Goal: Browse casually

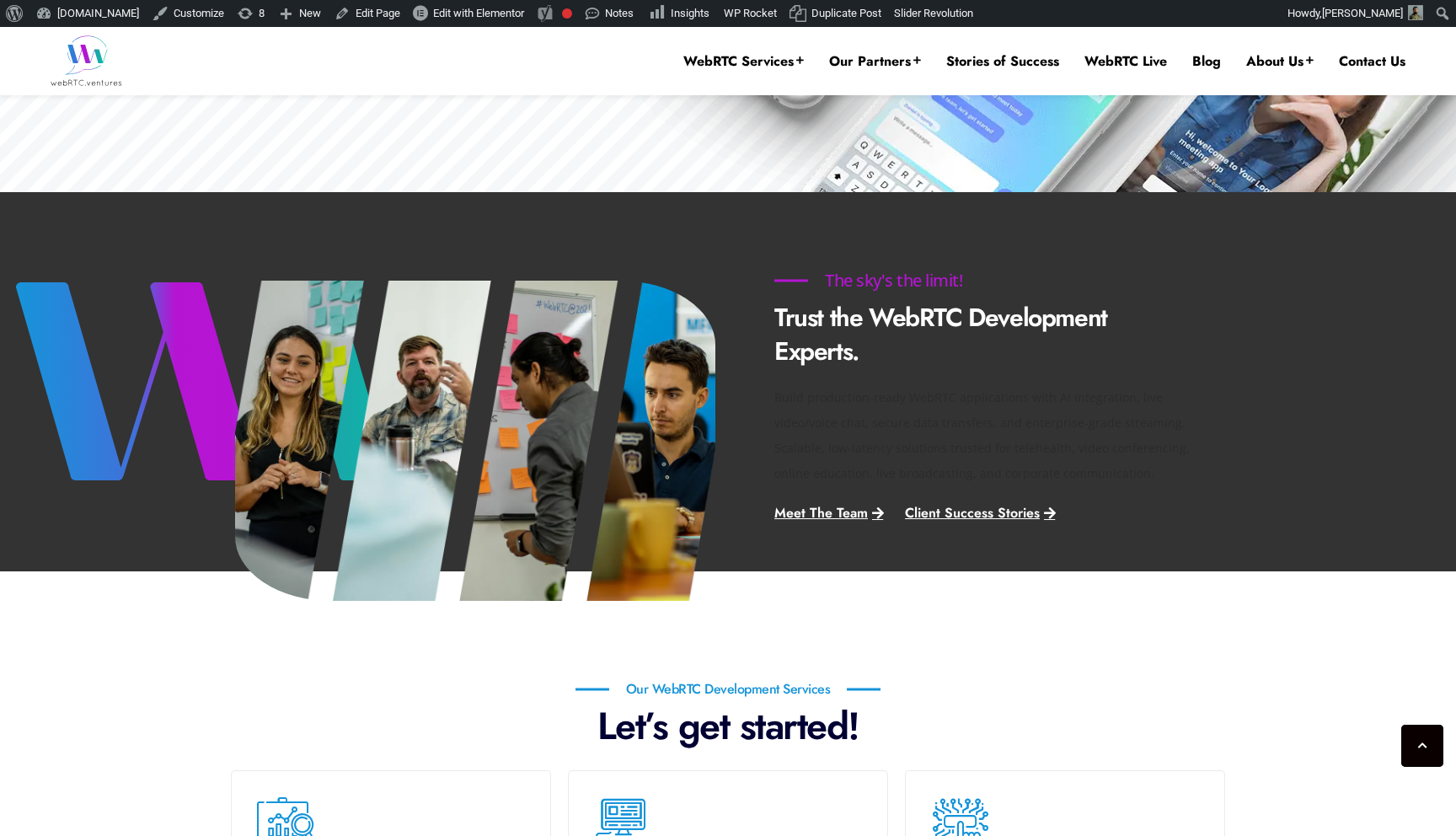
scroll to position [561, 0]
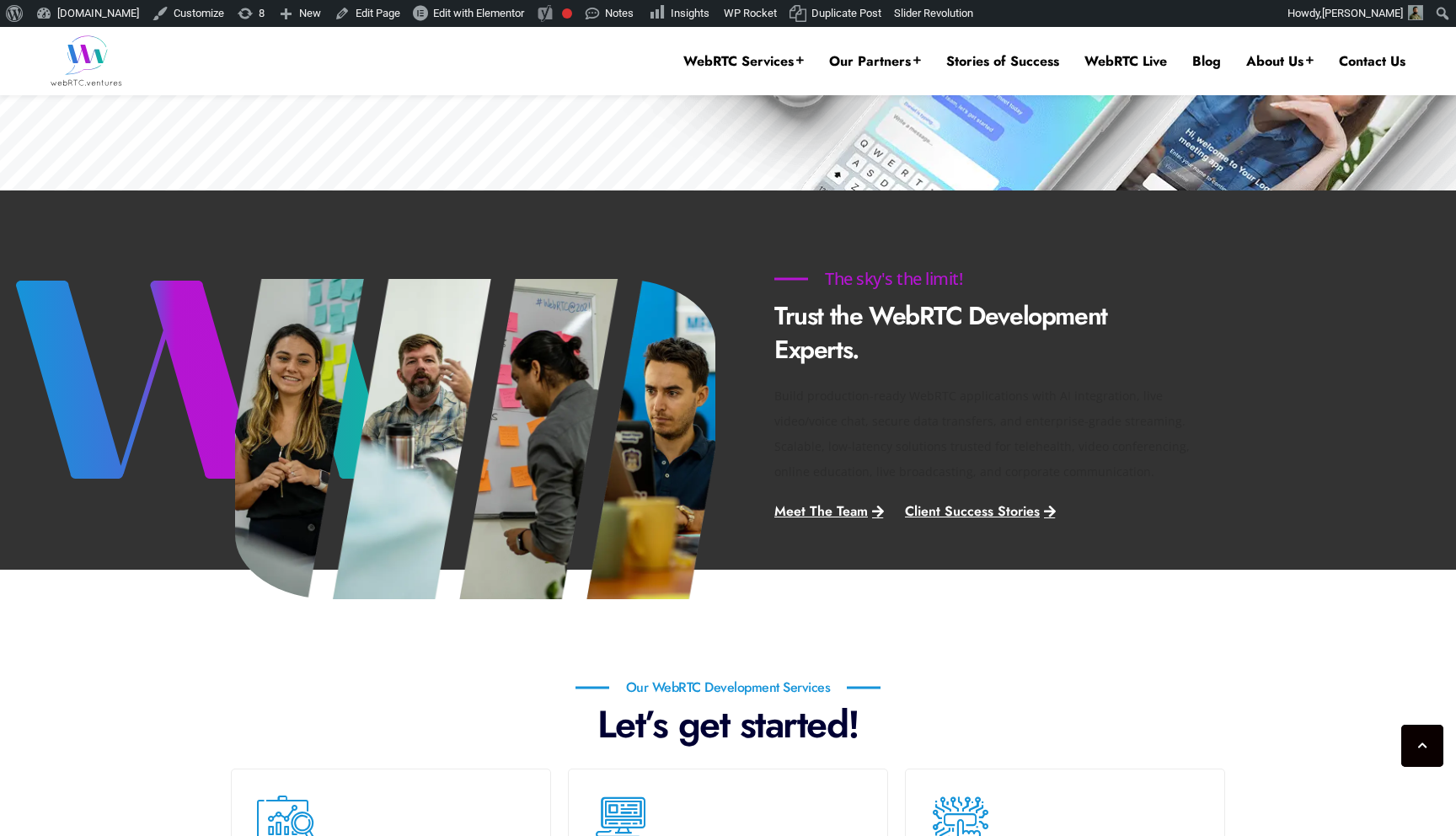
click at [793, 283] on h6 "The sky's the limit!" at bounding box center [894, 278] width 239 height 17
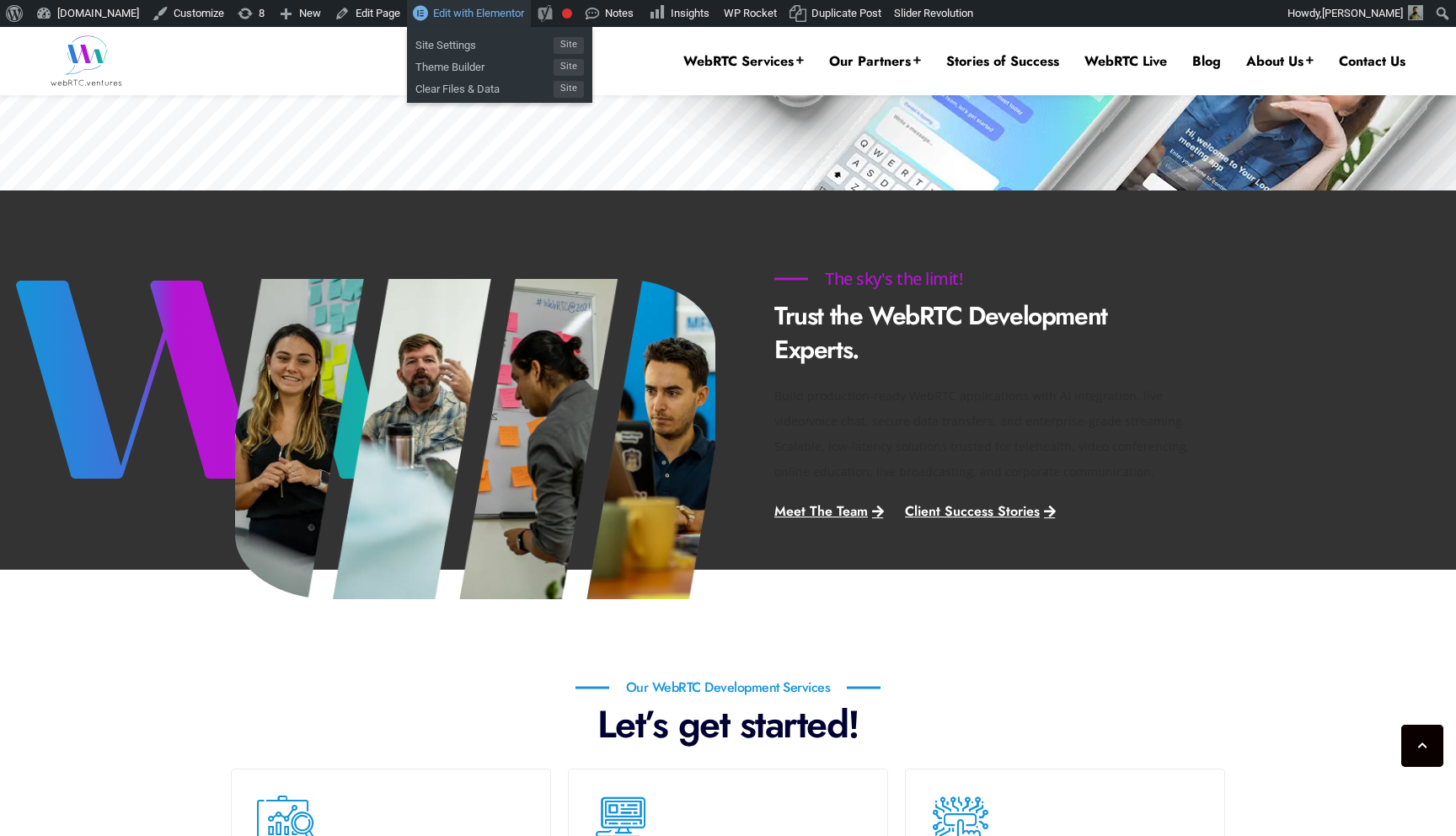
click at [469, 21] on link "Edit with Elementor" at bounding box center [469, 13] width 124 height 27
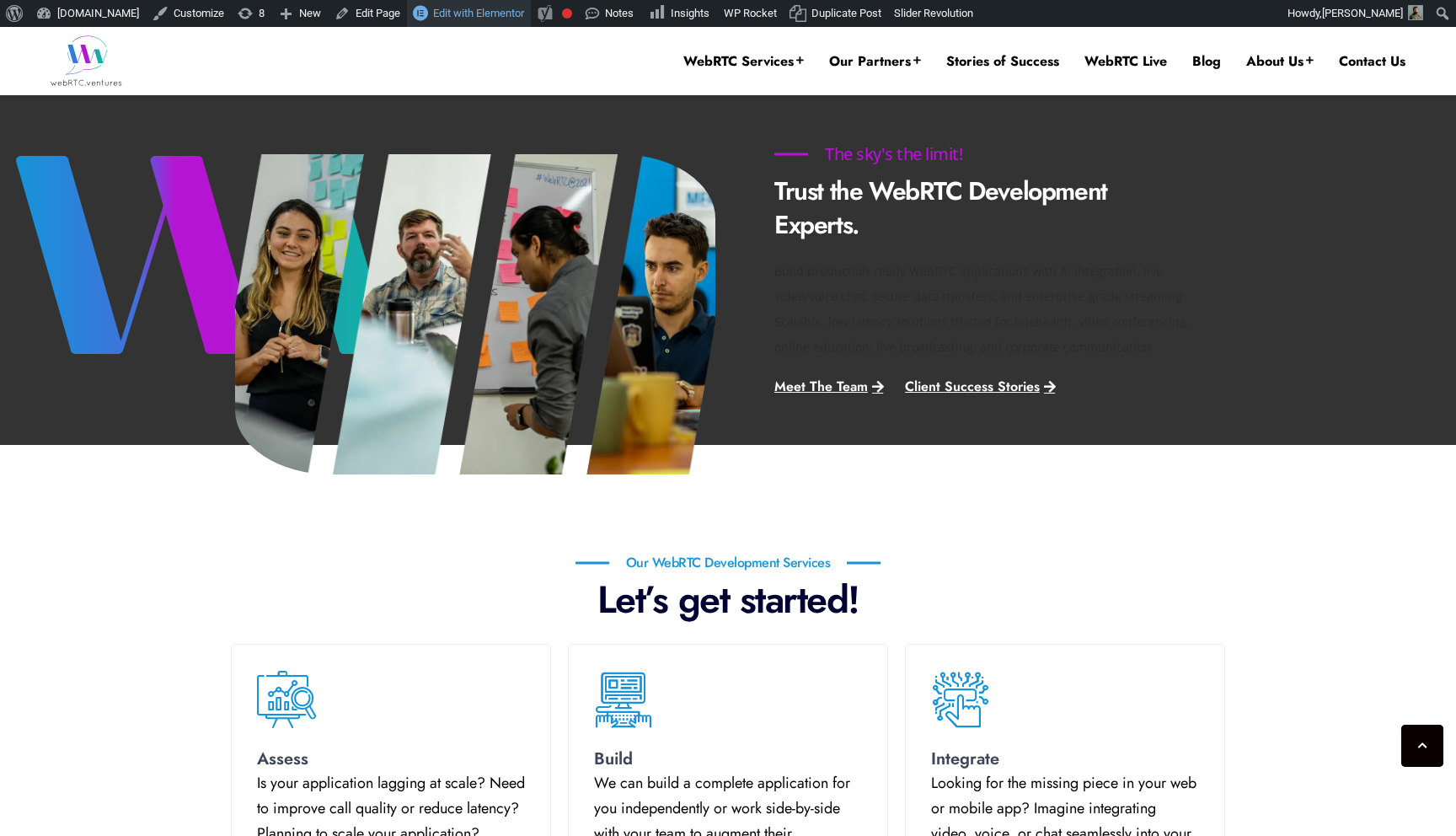
scroll to position [535, 0]
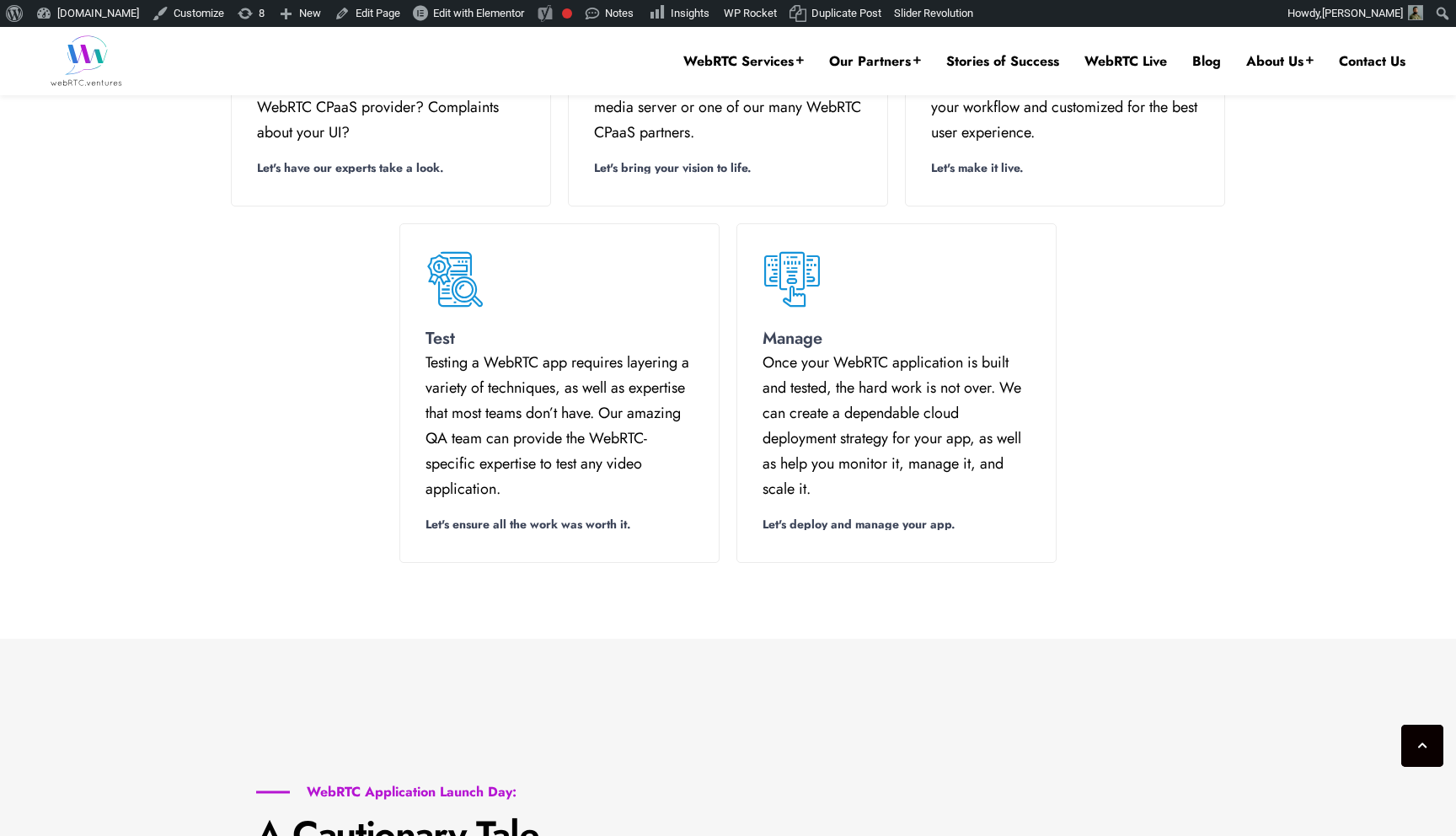
scroll to position [641, 0]
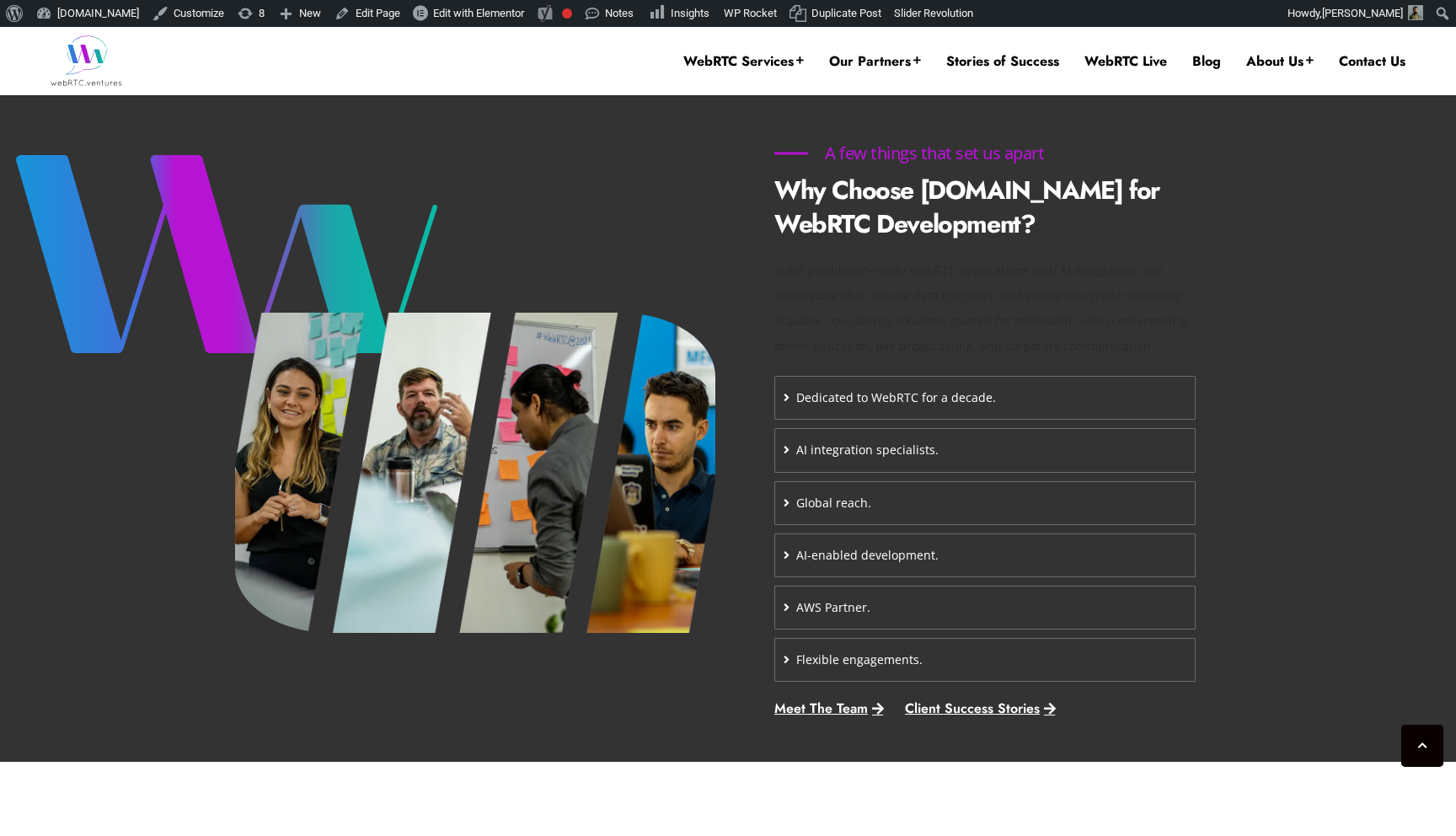
scroll to position [676, 0]
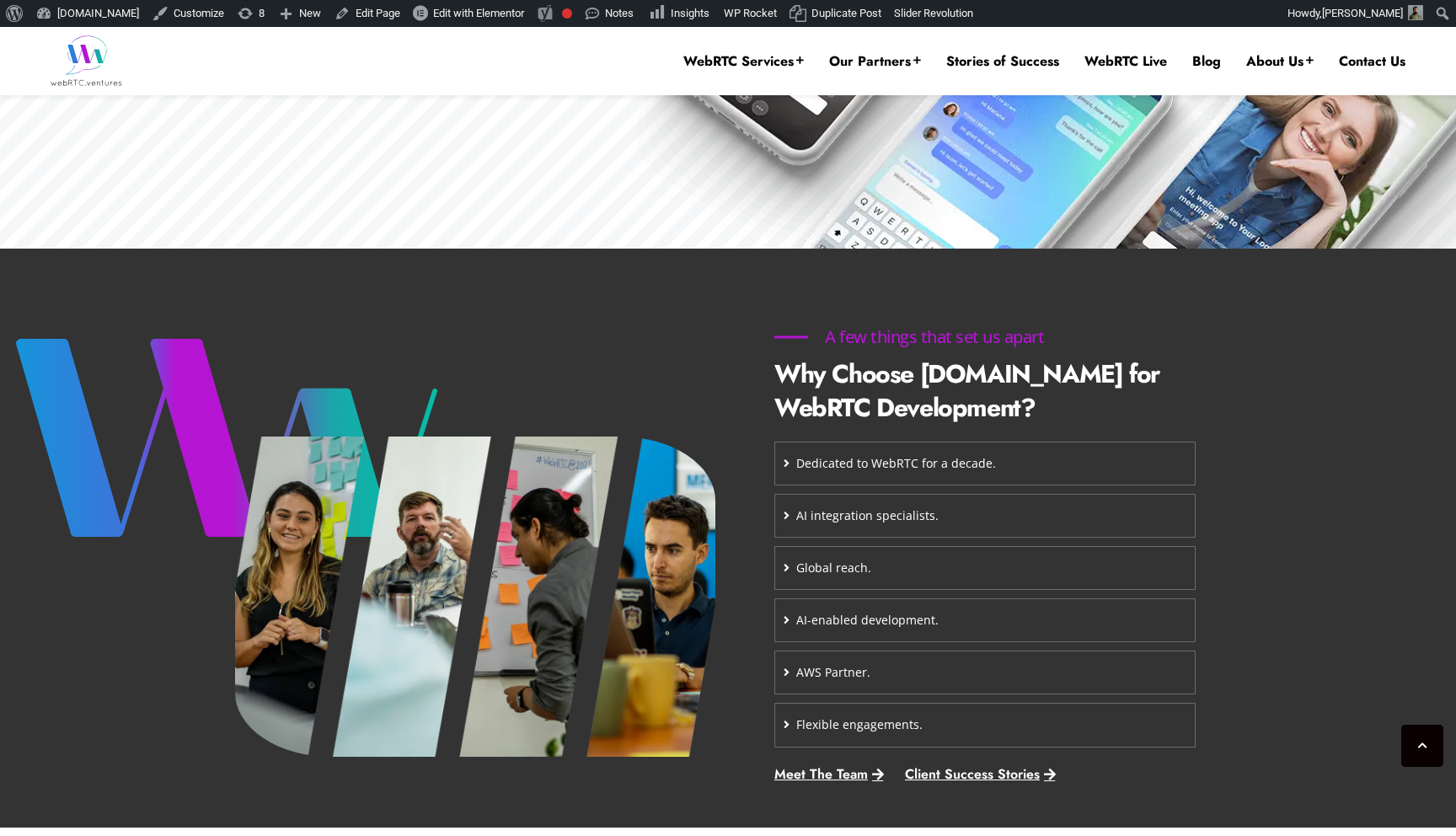
scroll to position [505, 0]
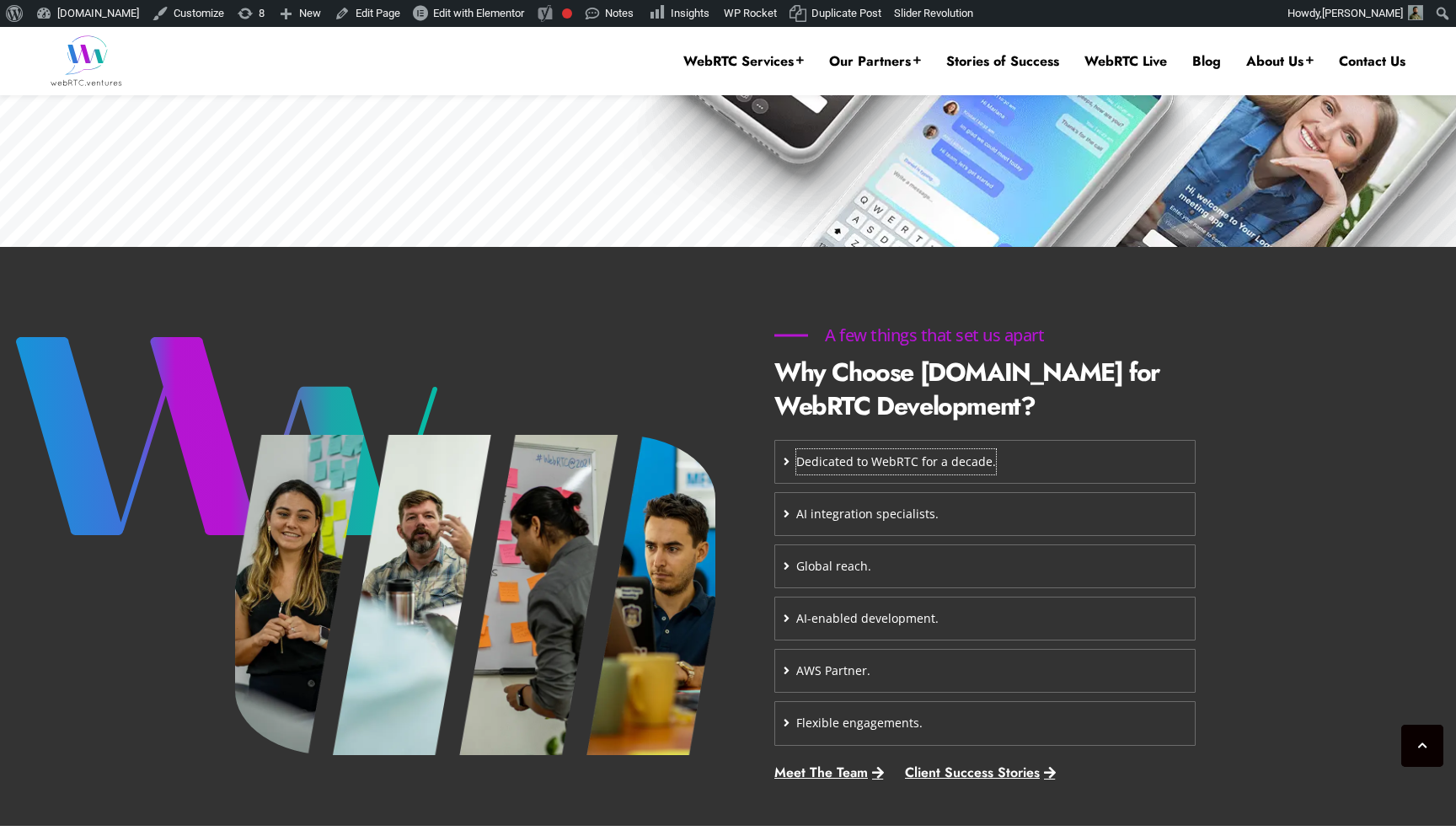
click at [841, 459] on span "Dedicated to WebRTC for a decade." at bounding box center [895, 461] width 200 height 25
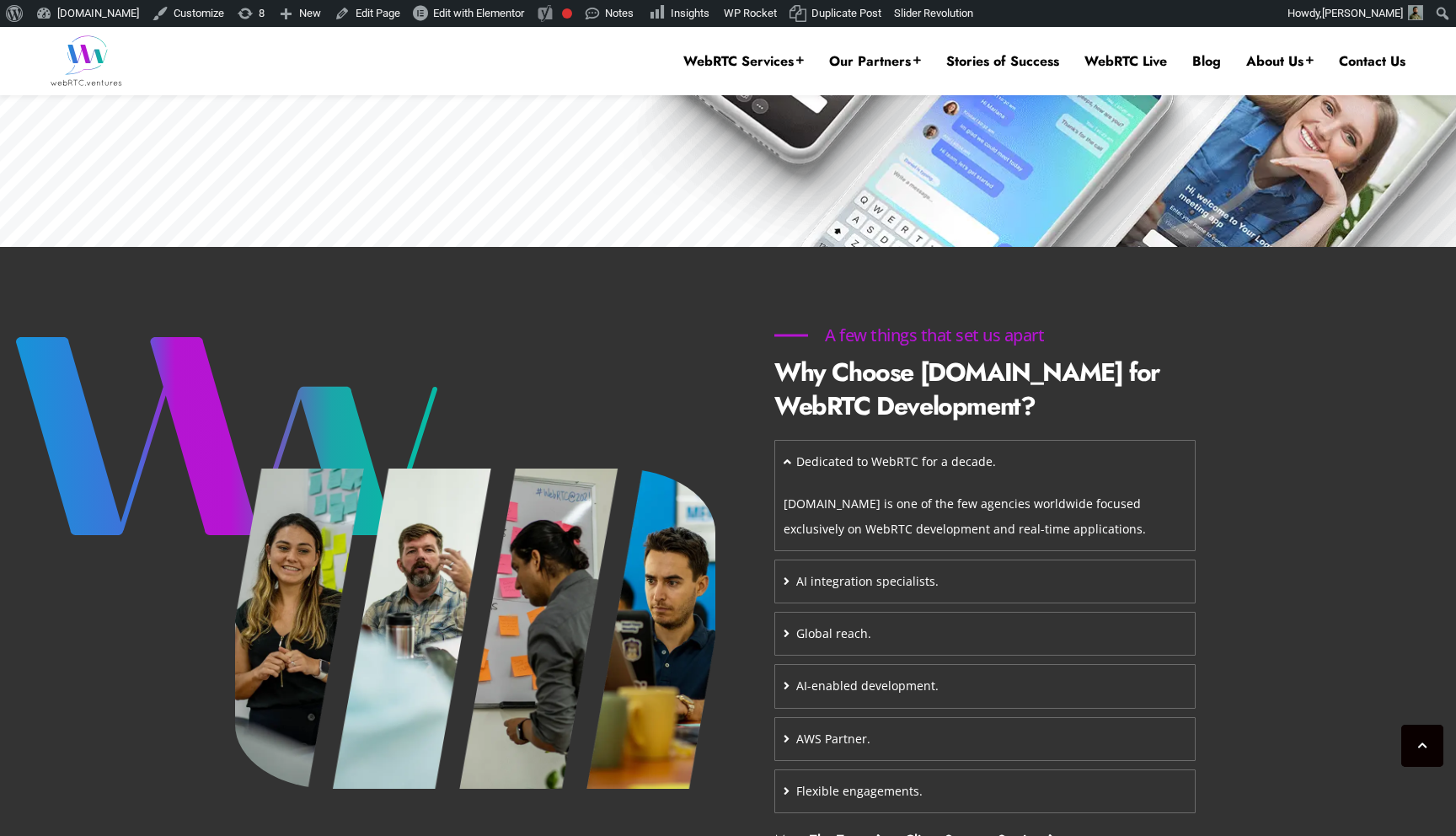
click at [1132, 467] on div "Dedicated to WebRTC for a decade." at bounding box center [984, 462] width 419 height 42
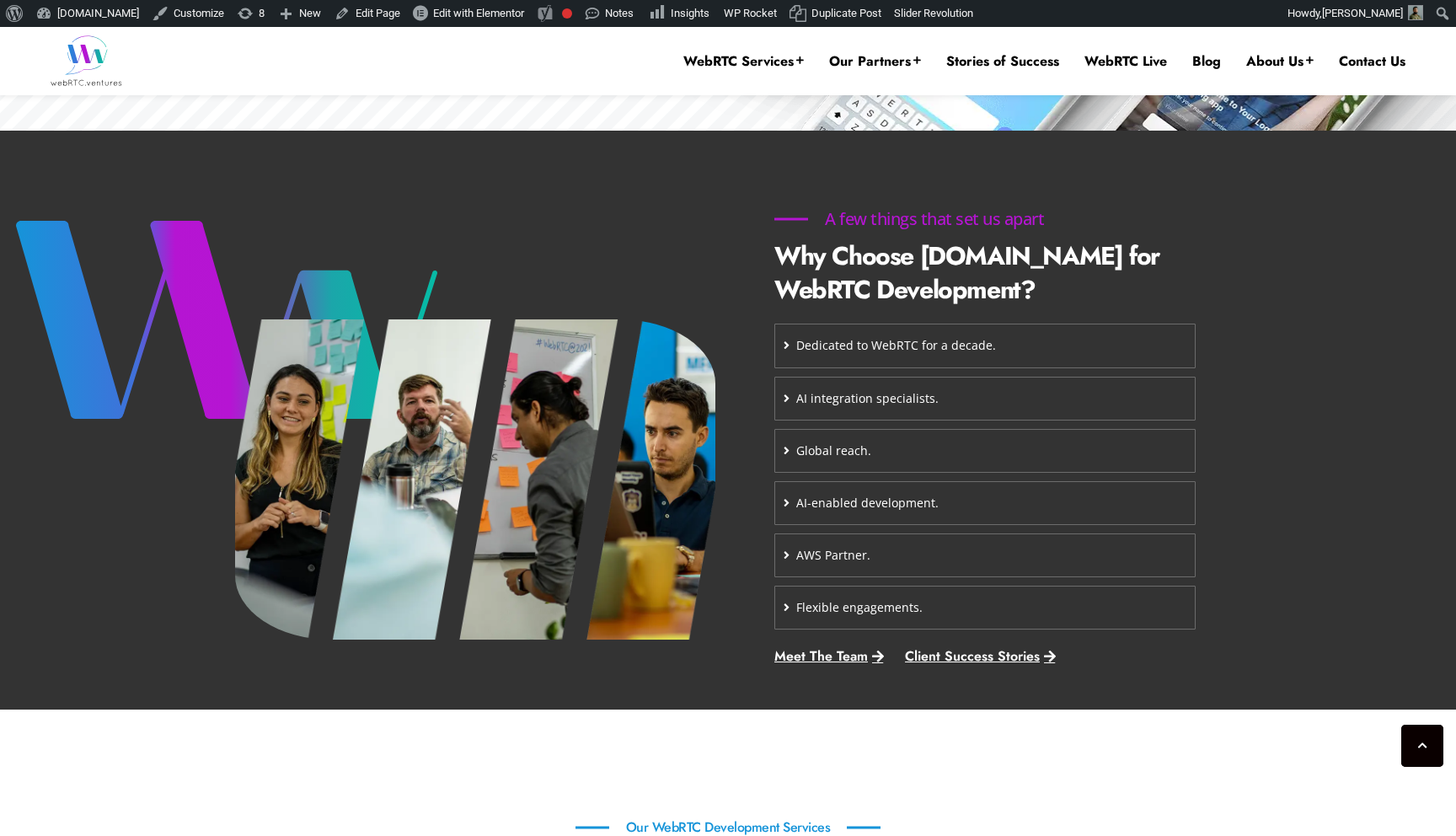
scroll to position [643, 0]
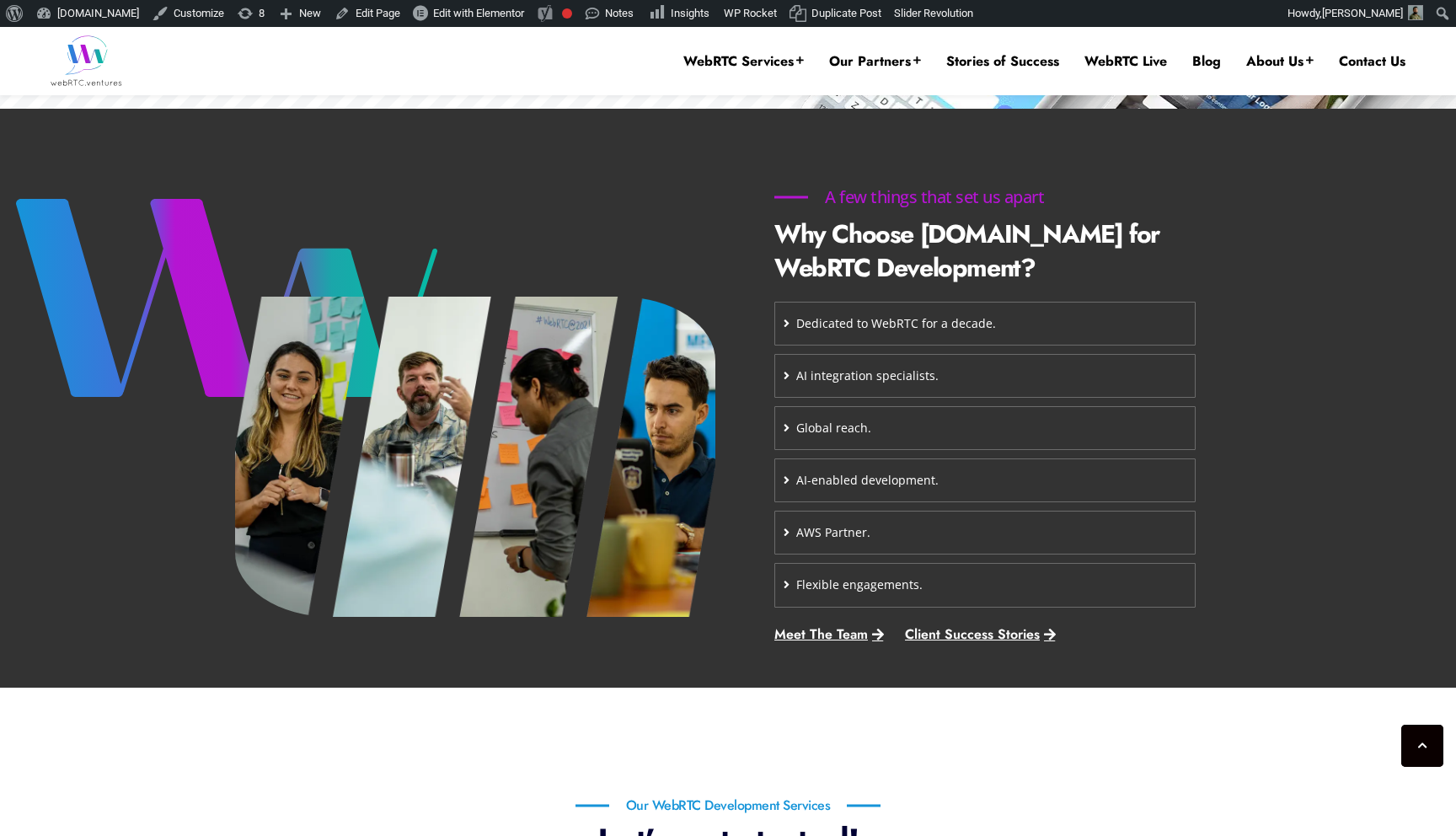
click at [1105, 382] on div "AI integration specialists." at bounding box center [984, 376] width 419 height 42
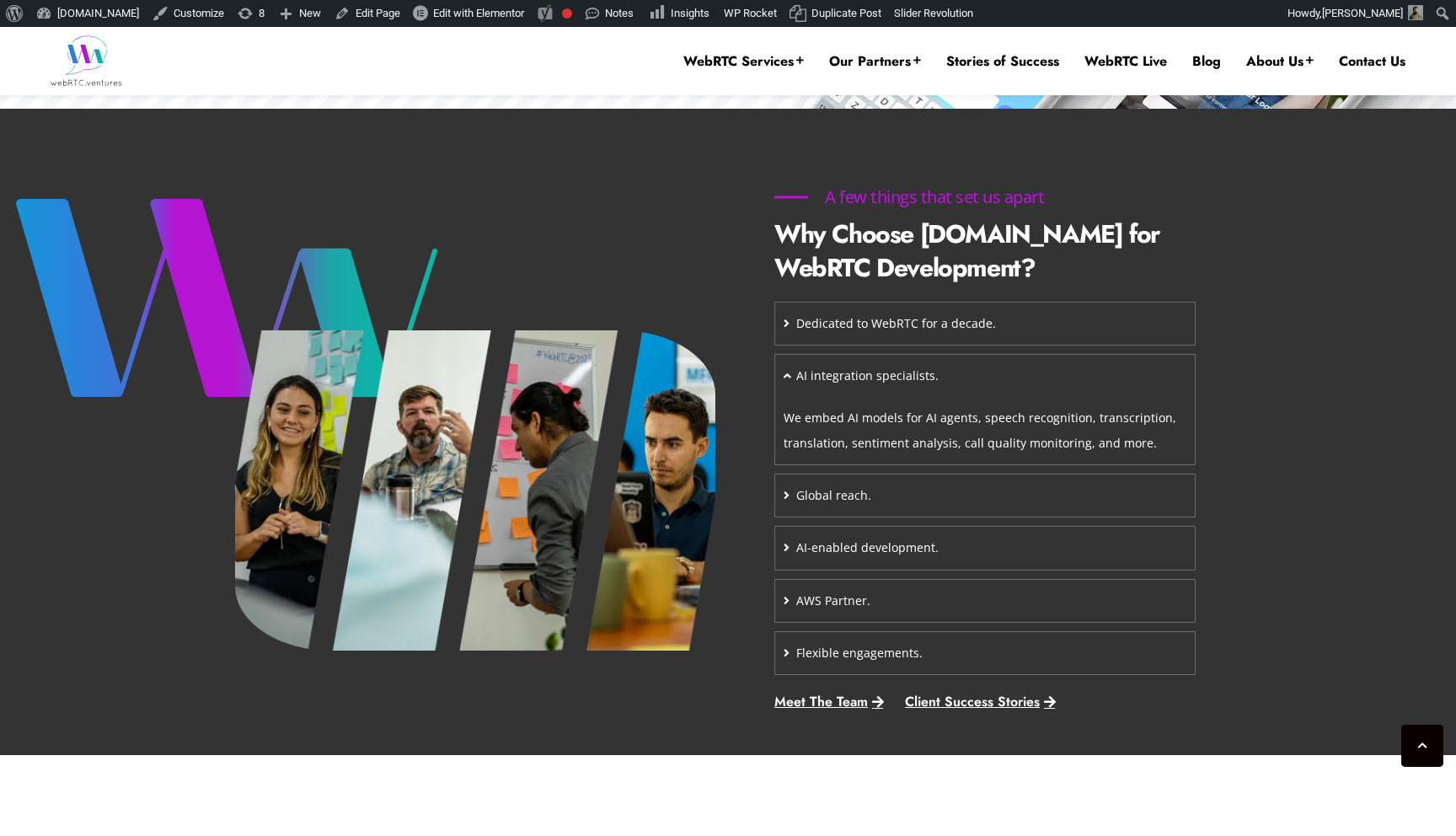
click at [1105, 382] on div "AI integration specialists." at bounding box center [984, 376] width 419 height 42
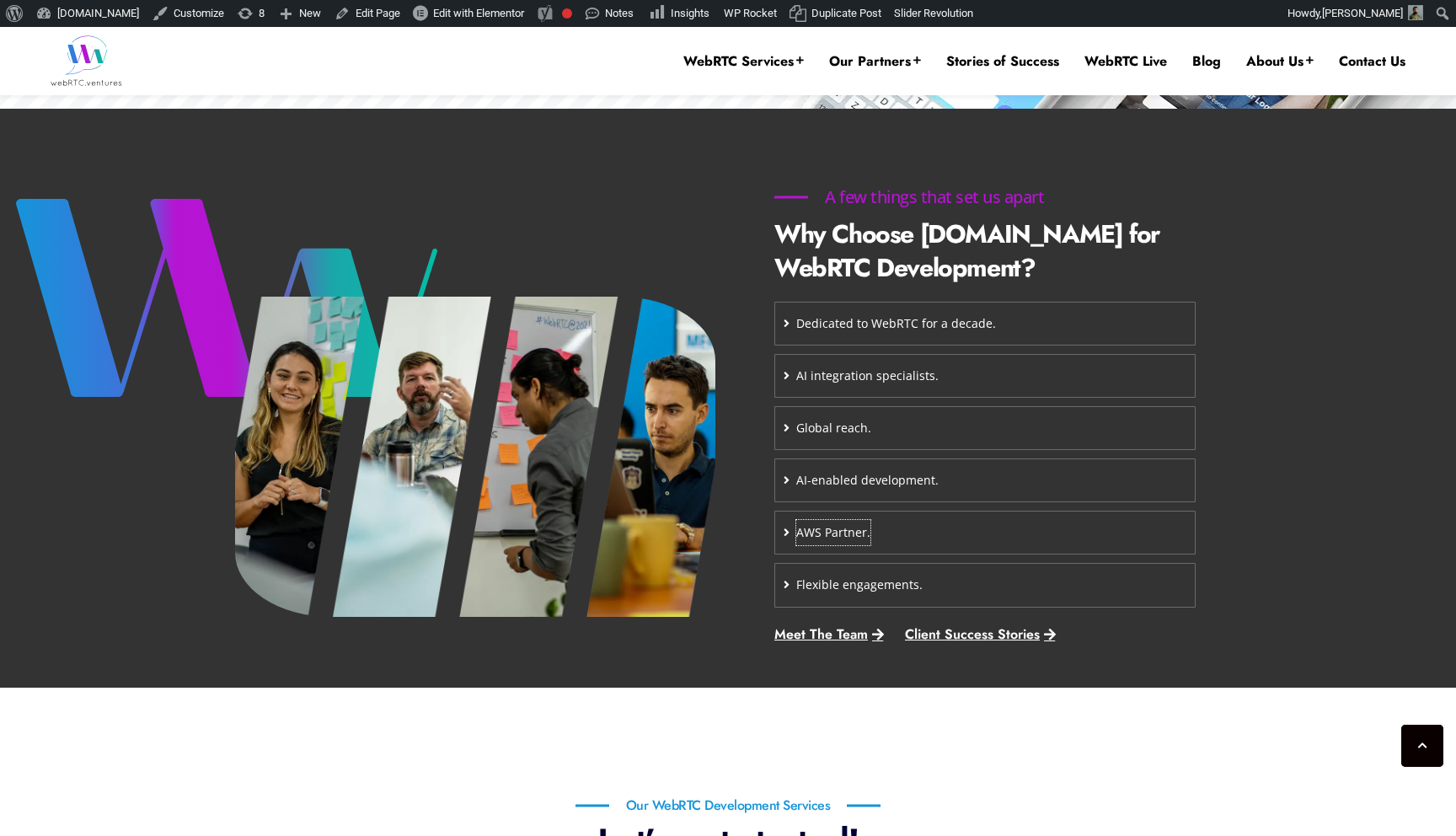
click at [861, 536] on span "AWS Partner." at bounding box center [833, 532] width 74 height 25
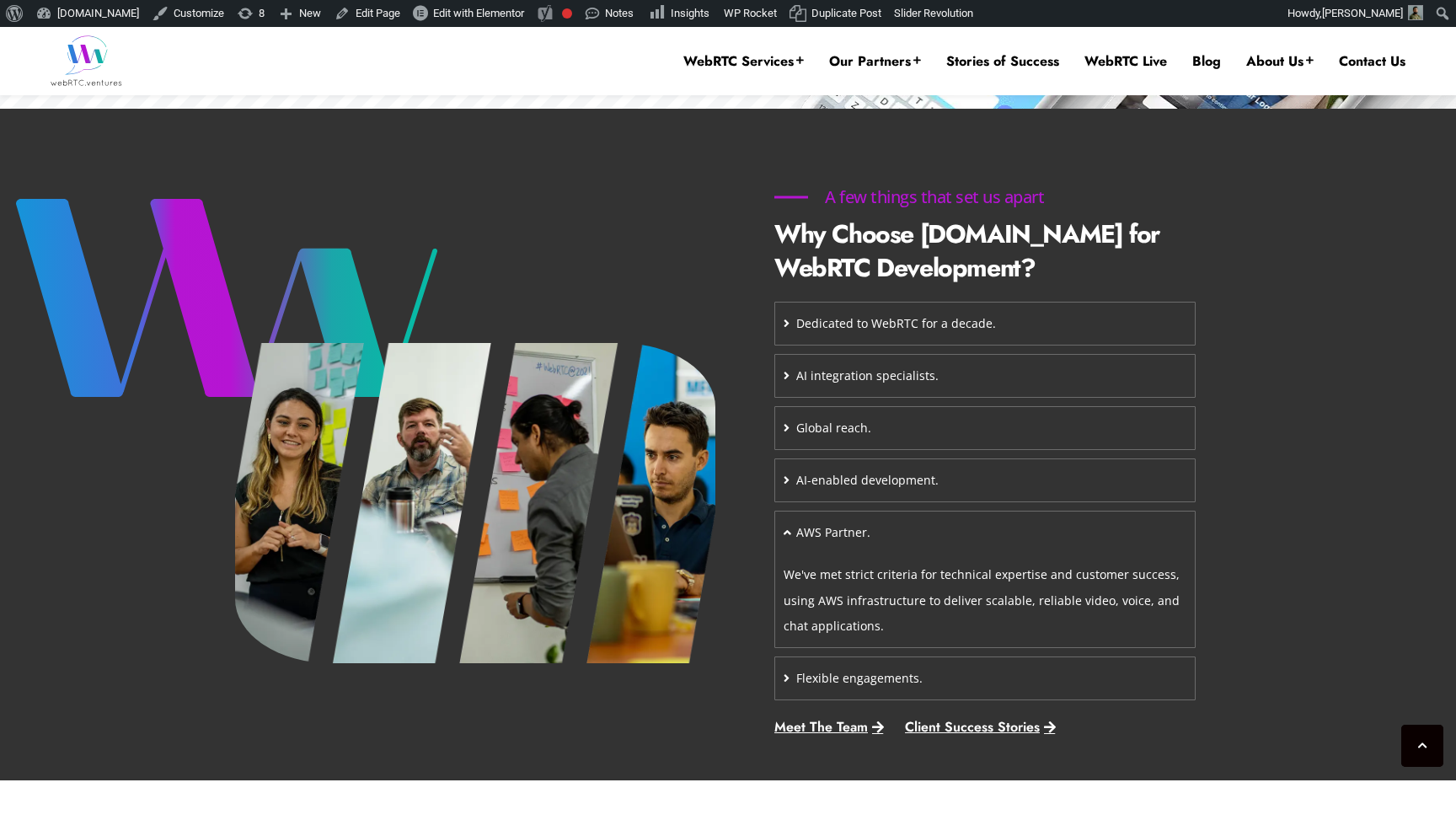
click at [1041, 528] on div "AWS Partner." at bounding box center [984, 533] width 419 height 42
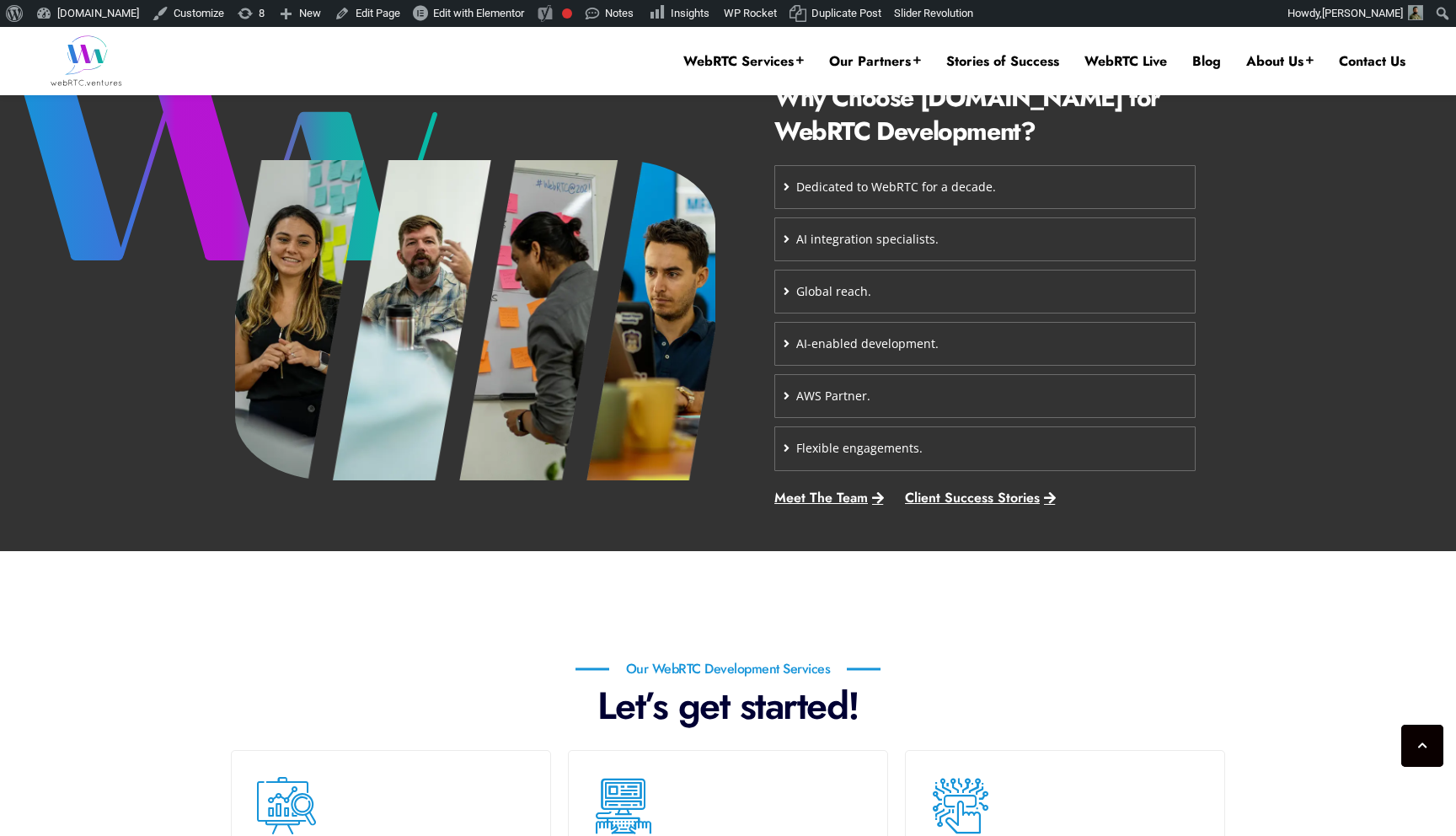
scroll to position [784, 0]
